Goal: Task Accomplishment & Management: Use online tool/utility

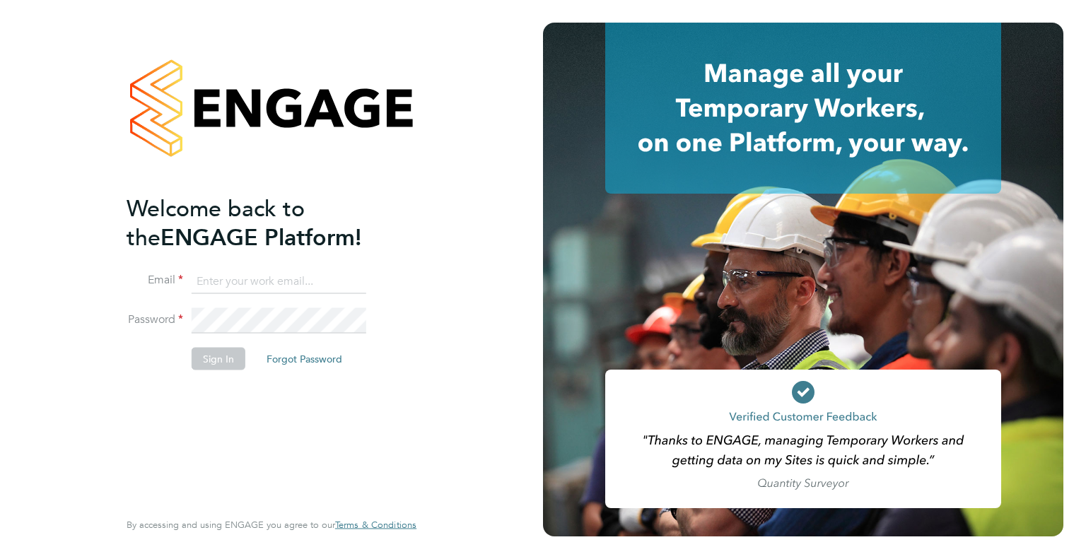
type input "[EMAIL_ADDRESS][DOMAIN_NAME]"
click at [208, 359] on button "Sign In" at bounding box center [219, 358] width 54 height 23
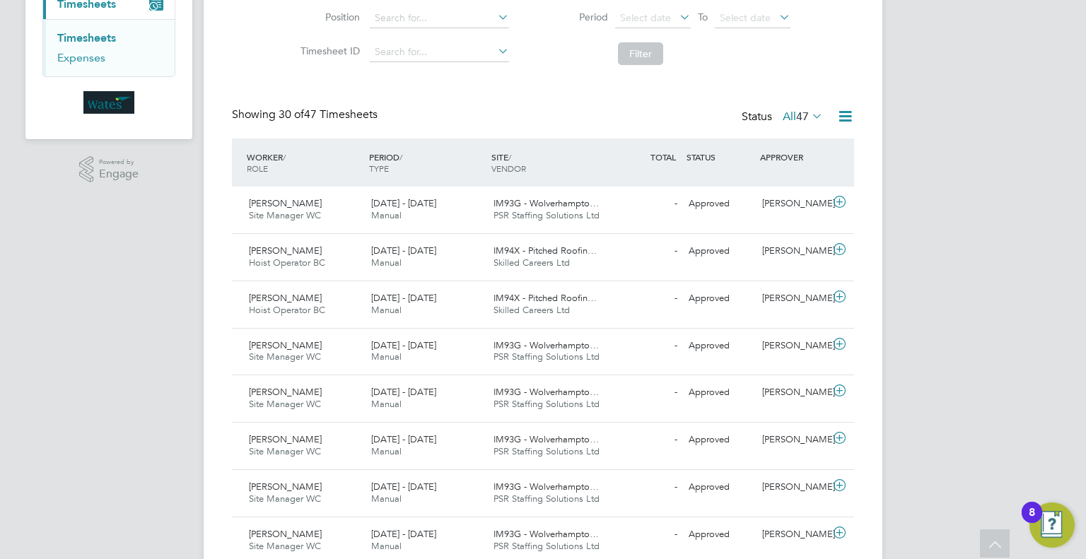
click at [79, 57] on link "Expenses" at bounding box center [81, 57] width 48 height 13
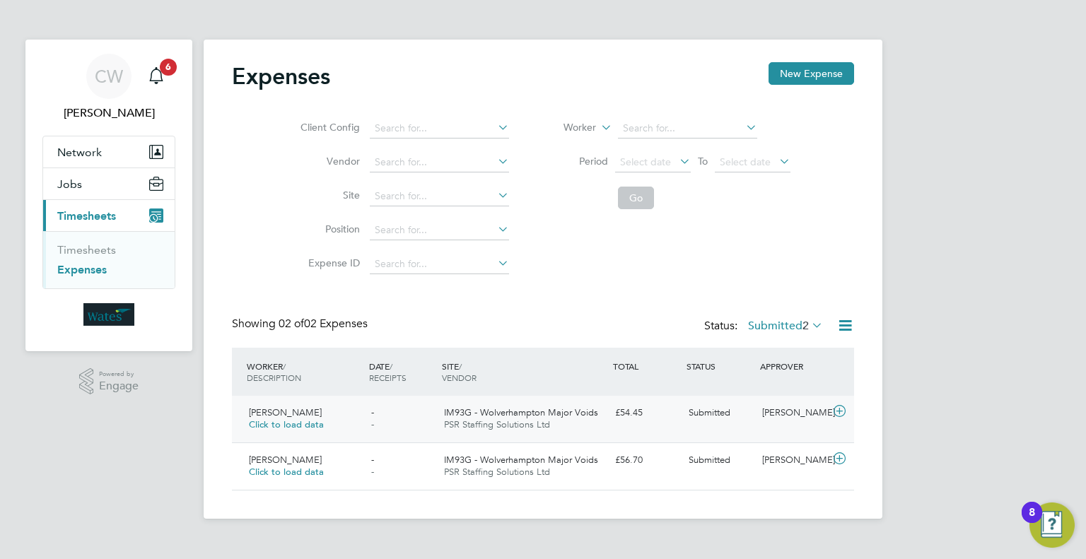
click at [307, 407] on span "Craig Berridge" at bounding box center [285, 413] width 73 height 12
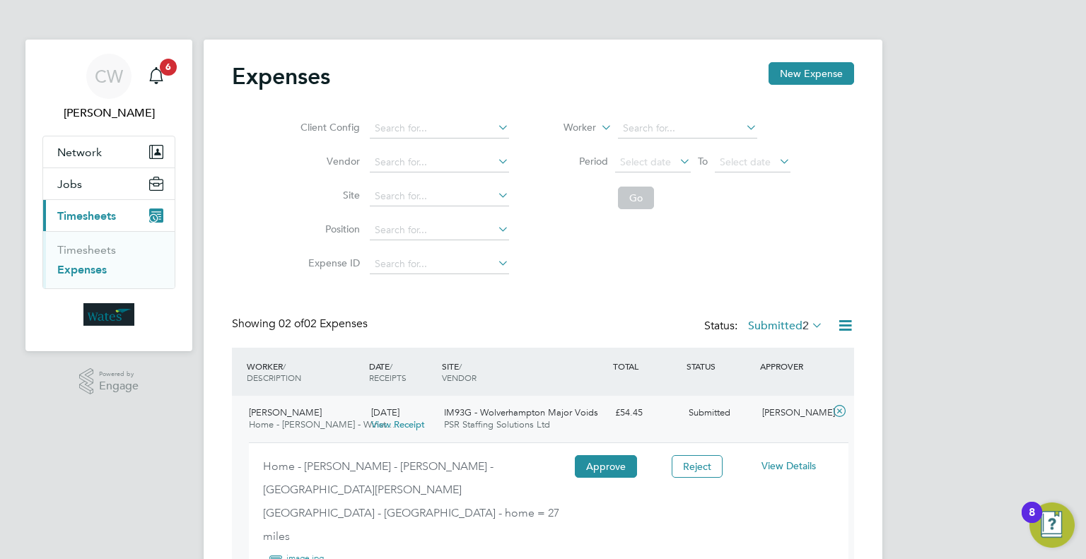
click at [614, 477] on div "Home - shaw rd - Winston Churchill - Bickford - shaw rd - castlebridge - home =…" at bounding box center [549, 515] width 600 height 120
click at [613, 471] on button "Approve" at bounding box center [606, 467] width 62 height 23
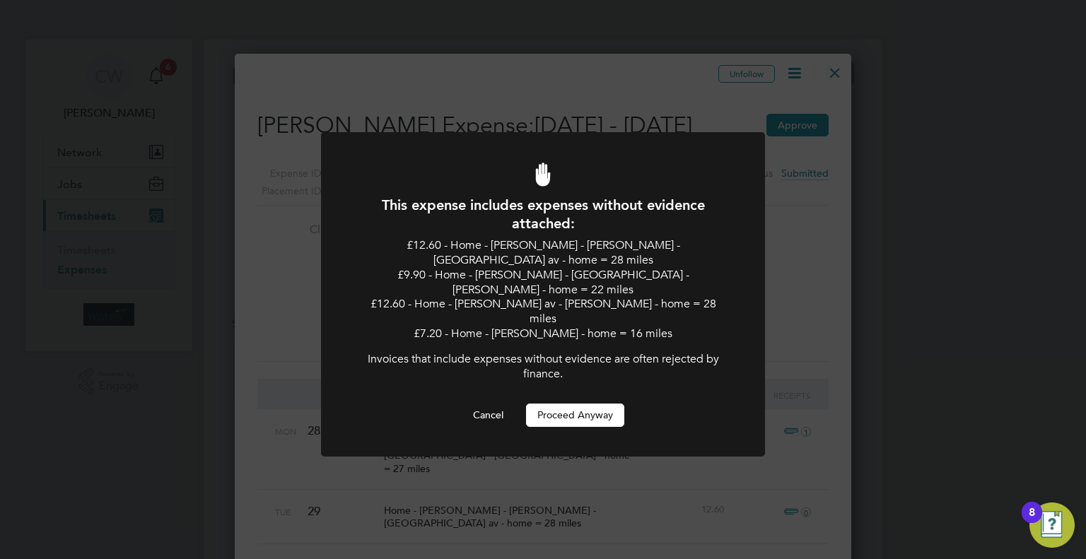
click at [630, 404] on div "Cancel Proceed Anyway" at bounding box center [543, 415] width 368 height 23
click at [609, 404] on button "Proceed Anyway" at bounding box center [575, 415] width 98 height 23
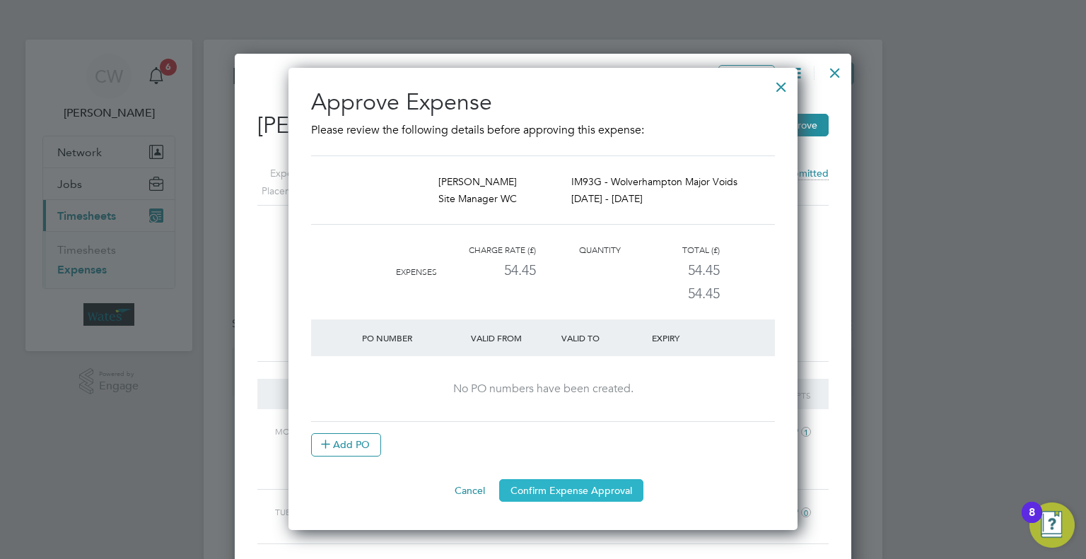
click at [542, 483] on button "Confirm Expense Approval" at bounding box center [571, 491] width 144 height 23
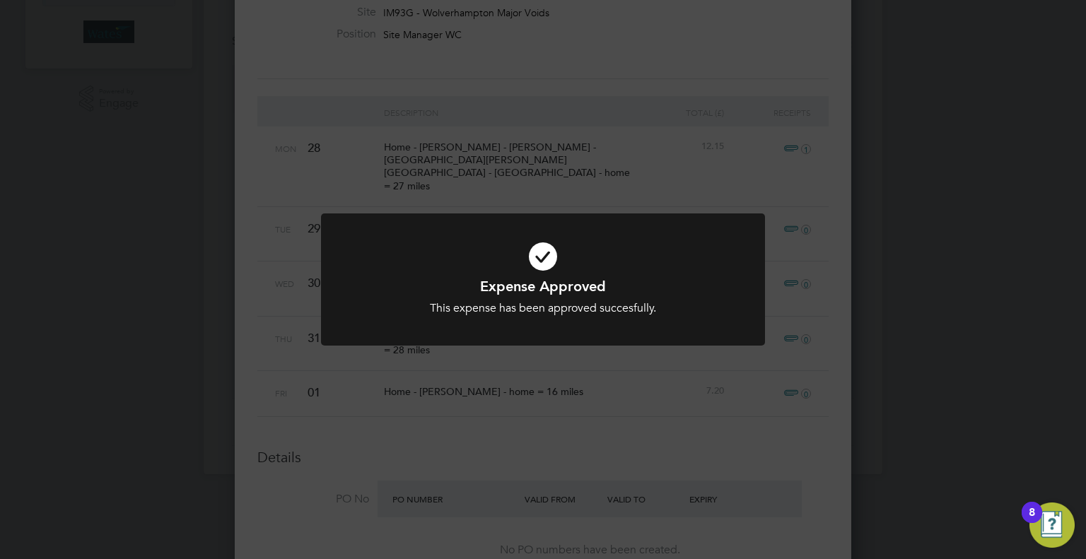
click at [458, 429] on div "Expense Approved This expense has been approved succesfully. Cancel Okay" at bounding box center [543, 279] width 1086 height 559
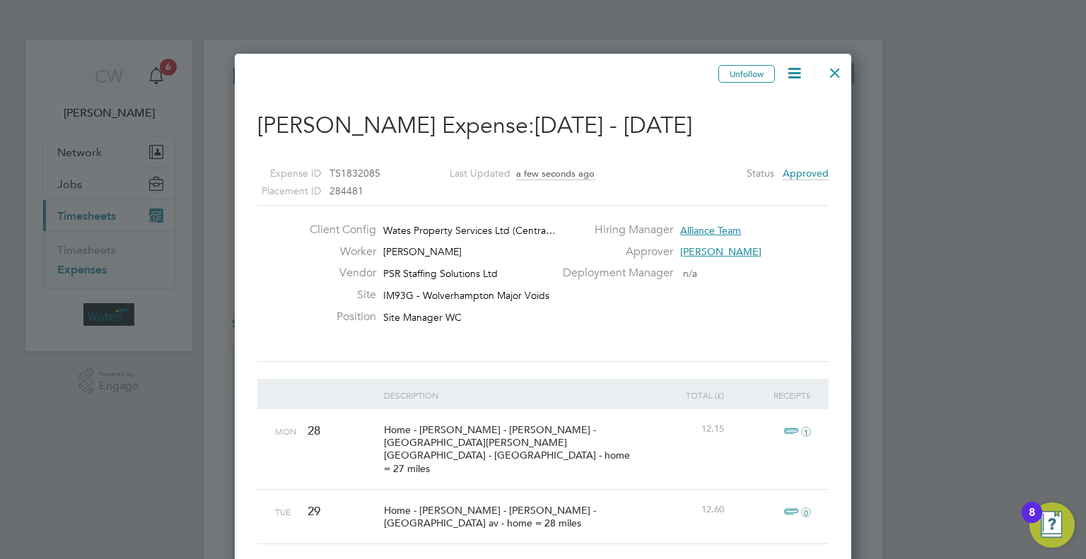
click at [833, 71] on div at bounding box center [835, 69] width 25 height 25
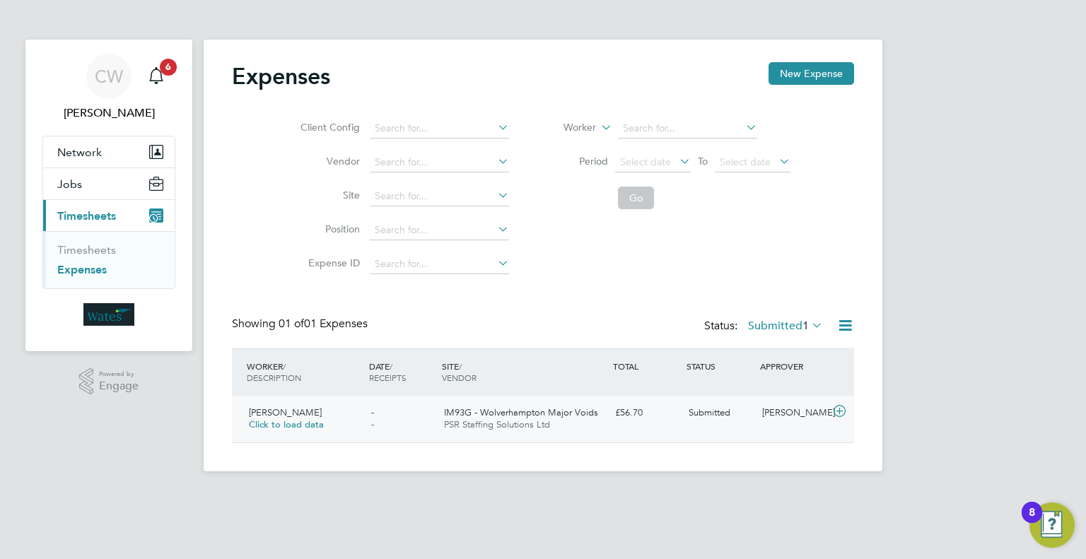
click at [263, 419] on span "Click to load data" at bounding box center [286, 425] width 75 height 12
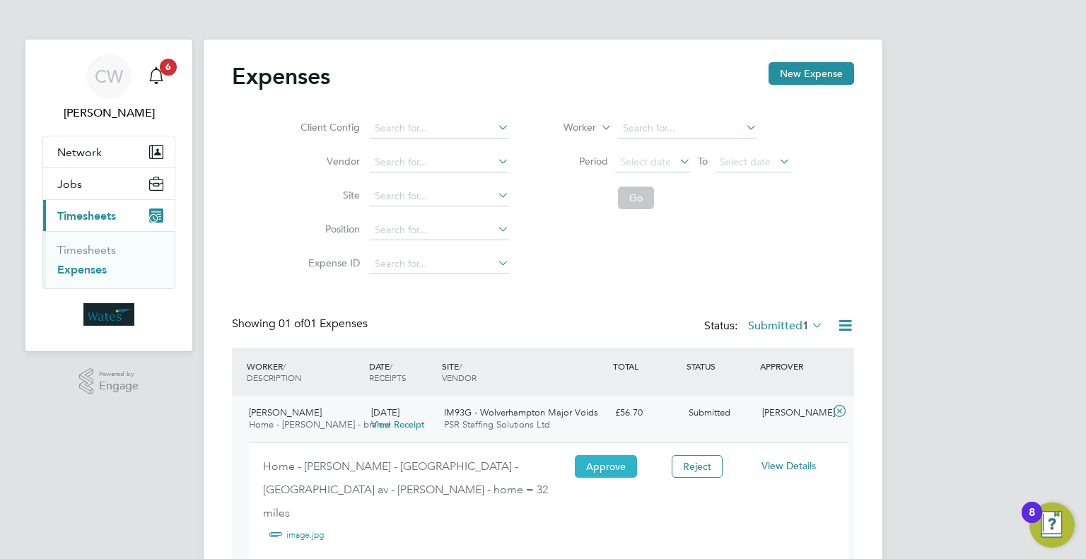
click at [622, 466] on button "Approve" at bounding box center [606, 467] width 62 height 23
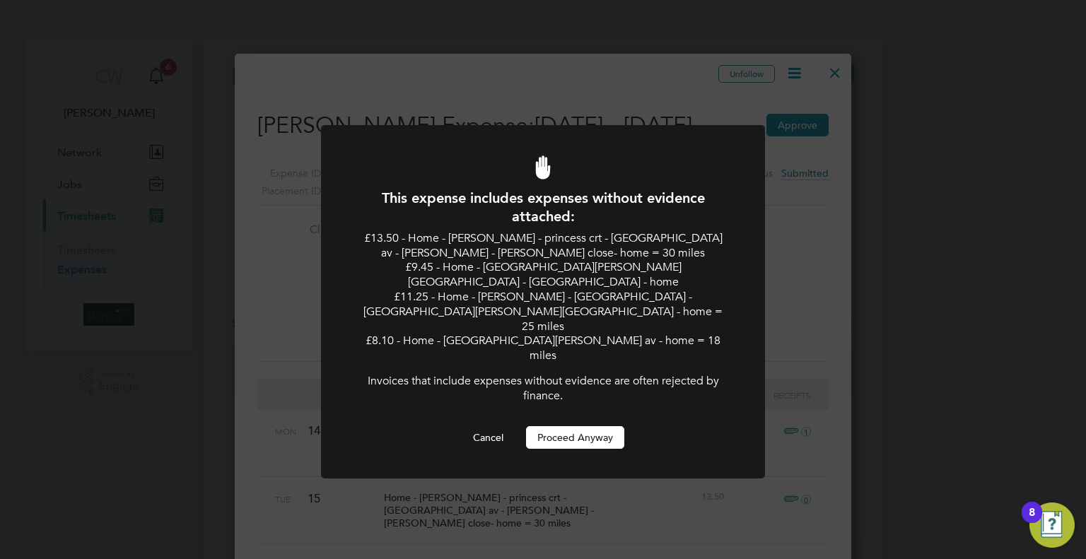
click at [567, 427] on button "Proceed Anyway" at bounding box center [575, 438] width 98 height 23
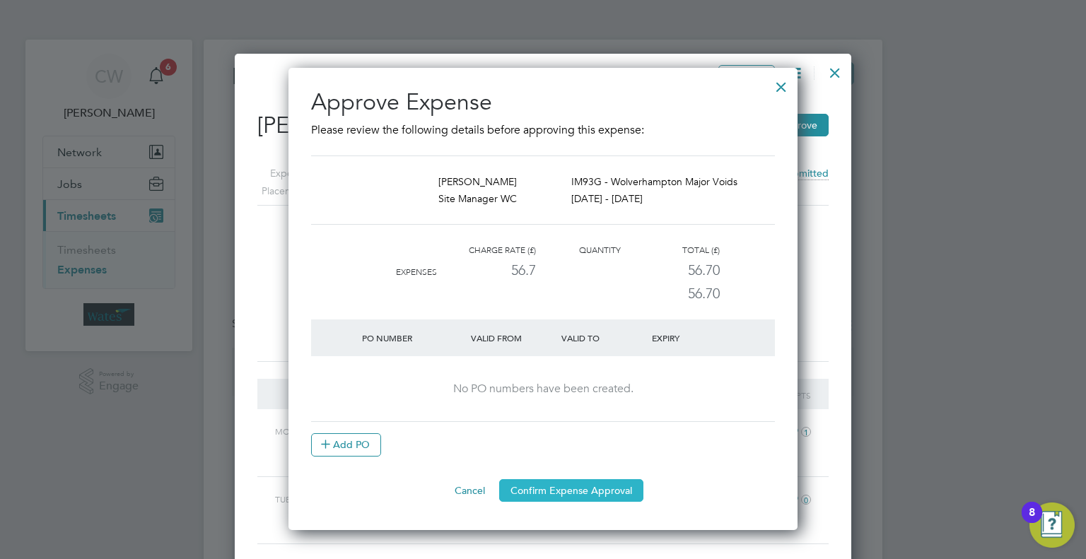
click at [555, 489] on button "Confirm Expense Approval" at bounding box center [571, 491] width 144 height 23
